Goal: Transaction & Acquisition: Purchase product/service

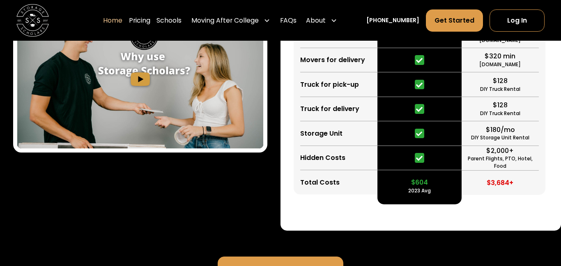
scroll to position [1579, 0]
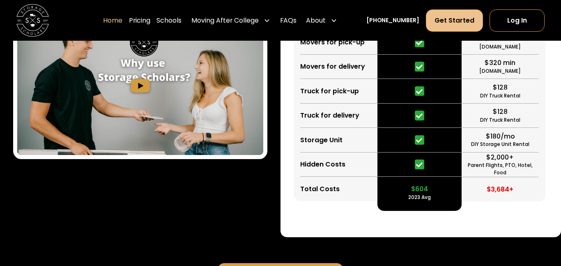
click at [450, 18] on link "Get Started" at bounding box center [454, 20] width 57 height 22
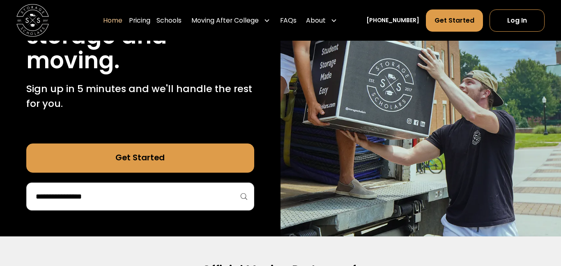
scroll to position [129, 0]
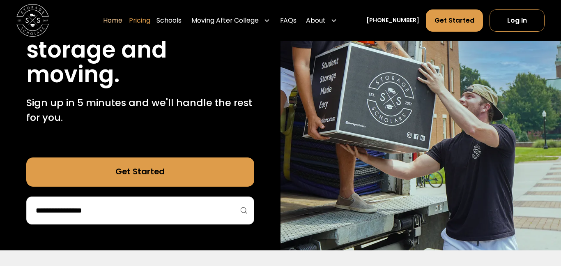
click at [148, 16] on link "Pricing" at bounding box center [139, 20] width 21 height 23
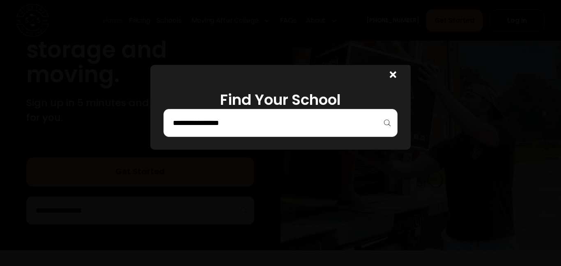
click at [228, 127] on input "search" at bounding box center [280, 123] width 217 height 14
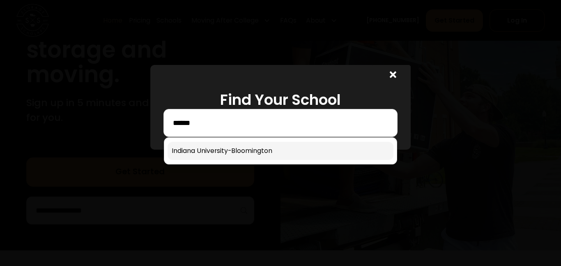
type input "******"
click at [238, 148] on link at bounding box center [280, 151] width 226 height 18
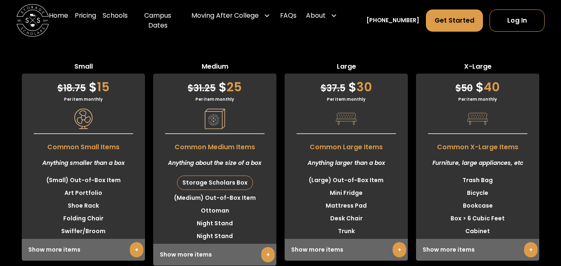
scroll to position [2106, 0]
